Goal: Task Accomplishment & Management: Use online tool/utility

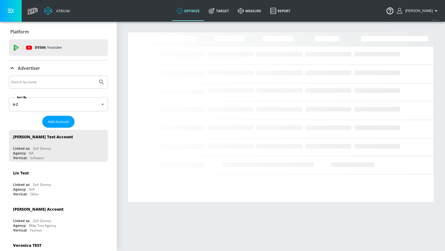
click at [84, 82] on input "Search by name" at bounding box center [53, 81] width 84 height 7
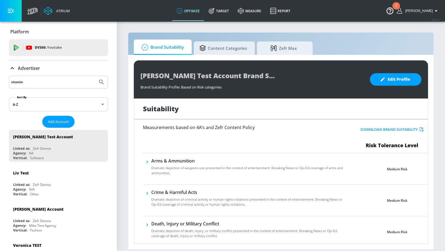
type input "vitamin"
click at [95, 76] on button "Submit Search" at bounding box center [101, 82] width 12 height 12
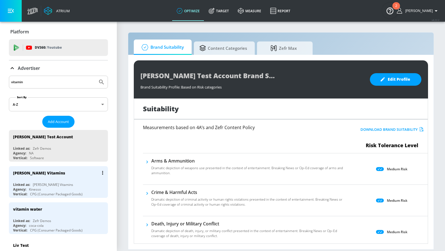
click at [87, 175] on div "[PERSON_NAME] Vitamins" at bounding box center [60, 172] width 94 height 13
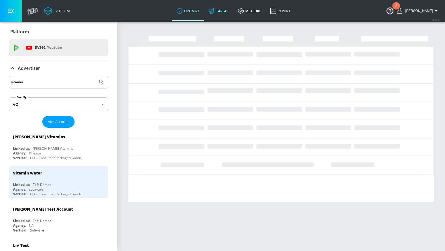
click at [222, 11] on link "Target" at bounding box center [218, 11] width 29 height 20
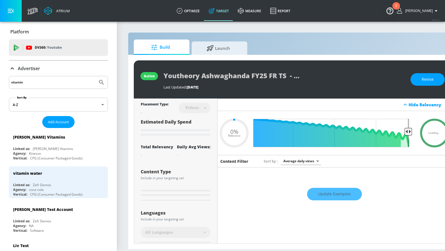
type input "0.05"
click at [221, 51] on span "Launch" at bounding box center [218, 47] width 42 height 13
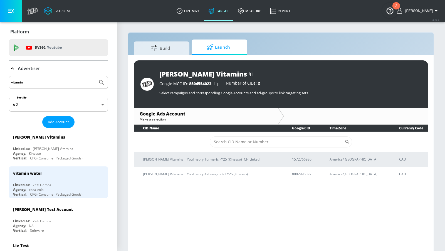
click at [219, 142] on input "Sort By" at bounding box center [277, 141] width 135 height 11
paste input "8082996592"
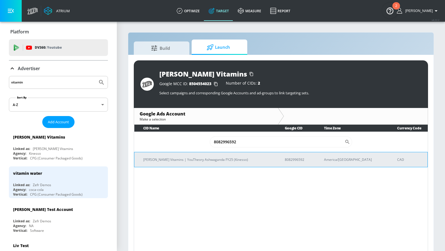
type input "8082996592"
click at [210, 159] on p "[PERSON_NAME] Vitamins | YouTheory Ashwaganda FY25 (Kinesso)" at bounding box center [207, 160] width 128 height 6
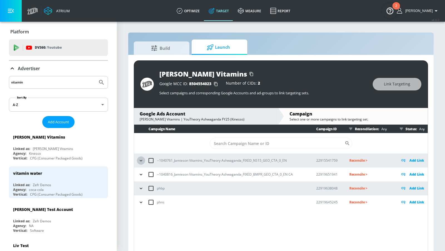
click at [139, 159] on icon "button" at bounding box center [141, 161] width 6 height 6
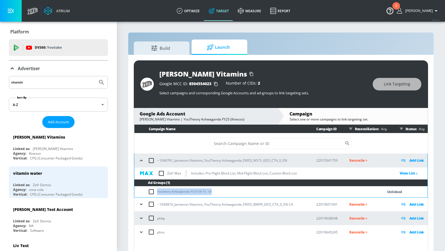
drag, startPoint x: 212, startPoint y: 190, endPoint x: 156, endPoint y: 191, distance: 56.0
click at [156, 191] on td "Youtheory Ashwaghanda FY25 EN TS - US" at bounding box center [253, 192] width 238 height 11
copy td "Youtheory Ashwaghanda FY25 EN TS - US"
click at [139, 204] on icon "button" at bounding box center [142, 205] width 6 height 6
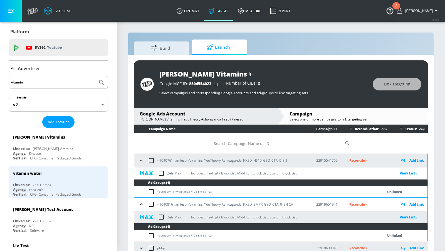
click at [152, 233] on input "checkbox" at bounding box center [152, 235] width 9 height 7
checkbox input "true"
click at [151, 187] on td "Youtheory Ashwaghanda FY25 EN TS - US" at bounding box center [253, 192] width 238 height 11
click at [151, 190] on input "checkbox" at bounding box center [152, 191] width 9 height 7
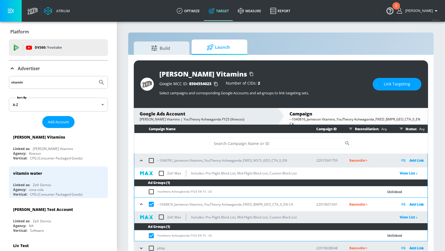
checkbox input "true"
click at [390, 83] on span "Link Targeting" at bounding box center [397, 84] width 26 height 7
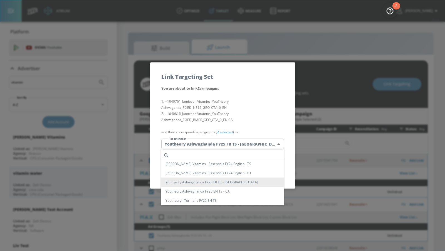
click at [227, 147] on body "Atrium optimize Target measure Report optimize Target measure Report v 4.22.2 […" at bounding box center [222, 129] width 445 height 259
click at [222, 156] on input "text" at bounding box center [228, 156] width 112 height 8
paste input "Youtheory Ashwaghanda FY25 EN TS - US"
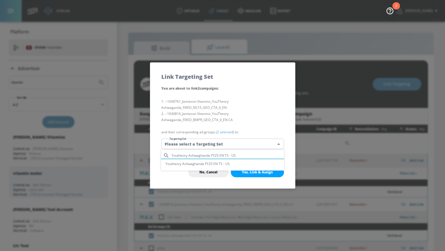
type input "Youtheory Ashwaghanda FY25 EN TS - US"
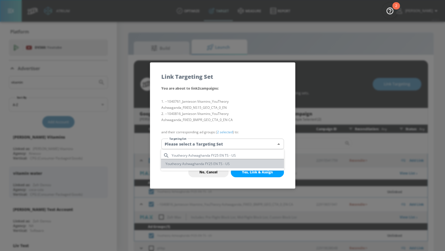
click at [220, 166] on li "Youtheory Ashwaghanda FY25 EN TS - US" at bounding box center [222, 163] width 123 height 9
type input "067144c8-cbd6-4e61-aba2-a75da408eaa6"
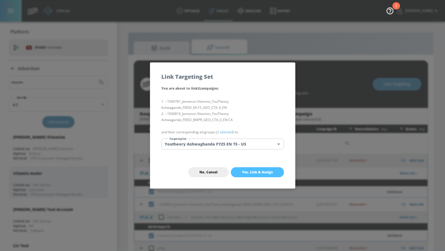
click at [250, 170] on button "Yes, Link & Assign" at bounding box center [257, 172] width 53 height 10
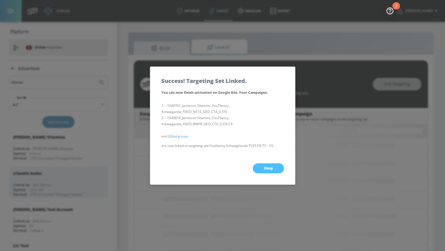
click at [260, 166] on button "Okay" at bounding box center [268, 168] width 31 height 10
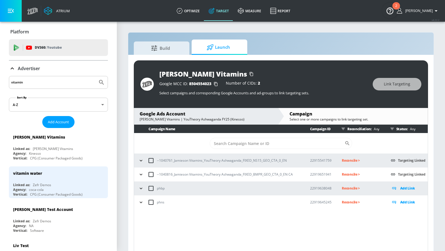
click at [349, 161] on p "Reconcile >" at bounding box center [362, 160] width 40 height 6
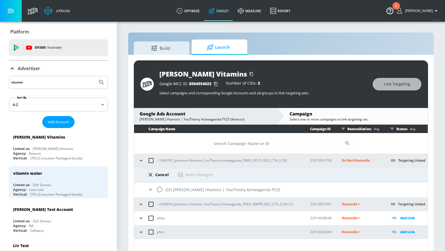
click at [158, 192] on input "radio" at bounding box center [160, 190] width 12 height 12
radio input "true"
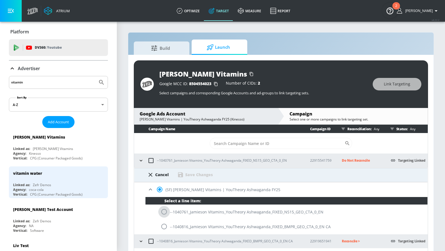
click at [166, 211] on input "radio" at bounding box center [164, 212] width 12 height 12
radio input "true"
click at [206, 174] on div "Save Changes" at bounding box center [199, 174] width 28 height 5
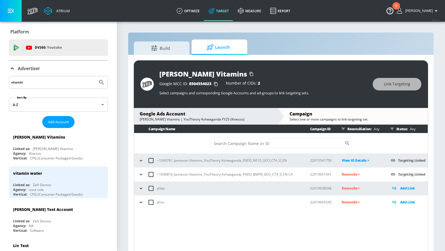
click at [344, 173] on p "Reconcile >" at bounding box center [362, 174] width 40 height 6
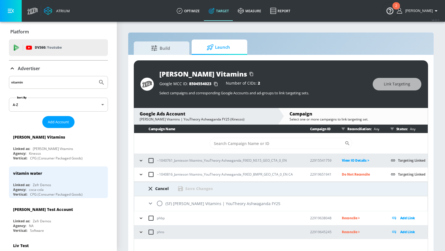
click at [162, 205] on input "radio" at bounding box center [160, 204] width 12 height 12
radio input "true"
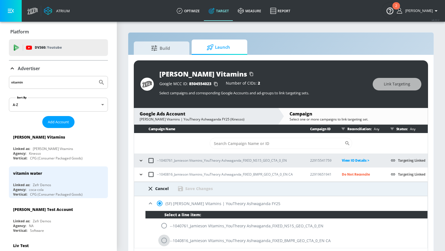
click at [168, 236] on input "radio" at bounding box center [164, 241] width 12 height 12
radio input "true"
click at [188, 188] on div "Save Changes" at bounding box center [199, 188] width 28 height 5
